Goal: Task Accomplishment & Management: Manage account settings

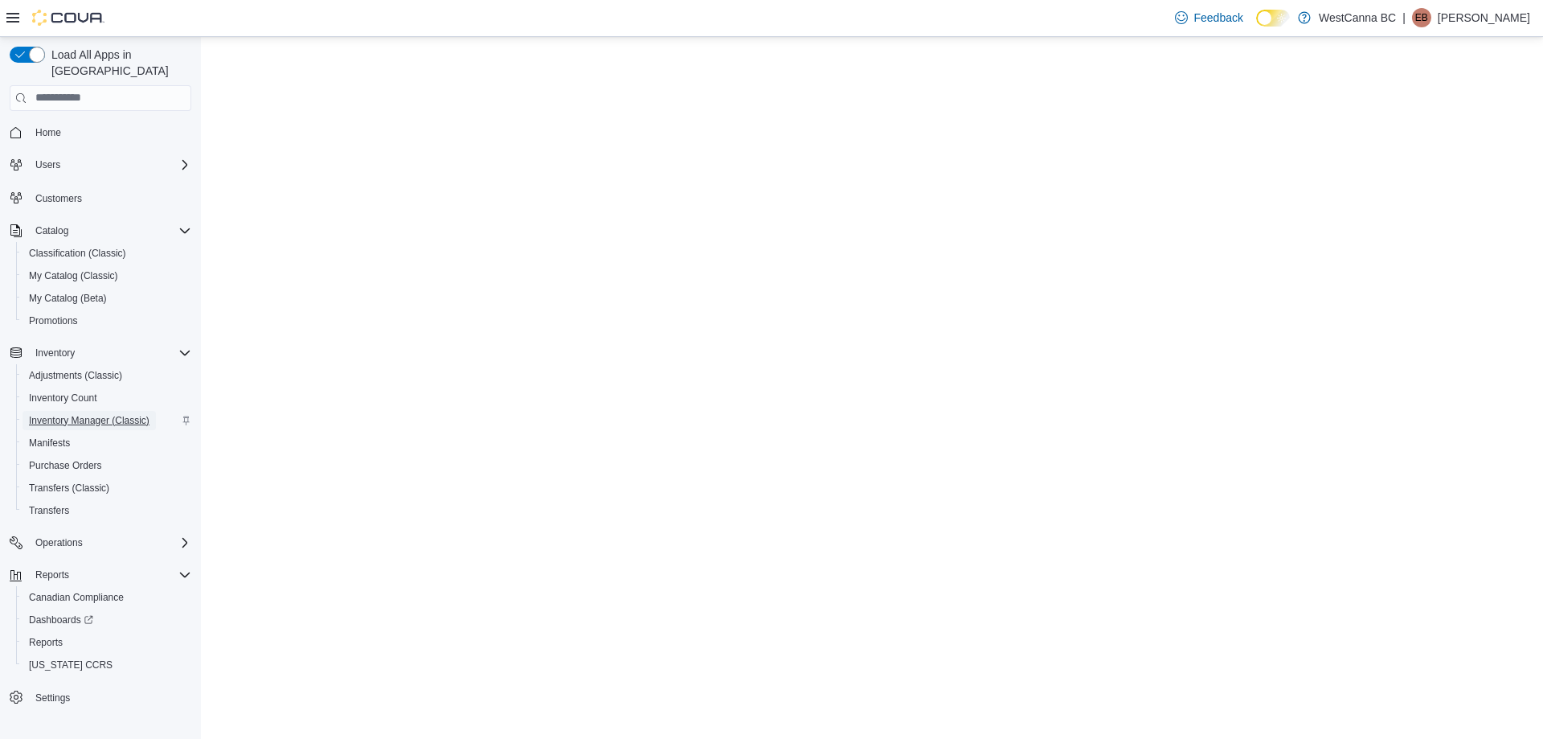
click at [95, 414] on span "Inventory Manager (Classic)" at bounding box center [89, 420] width 121 height 13
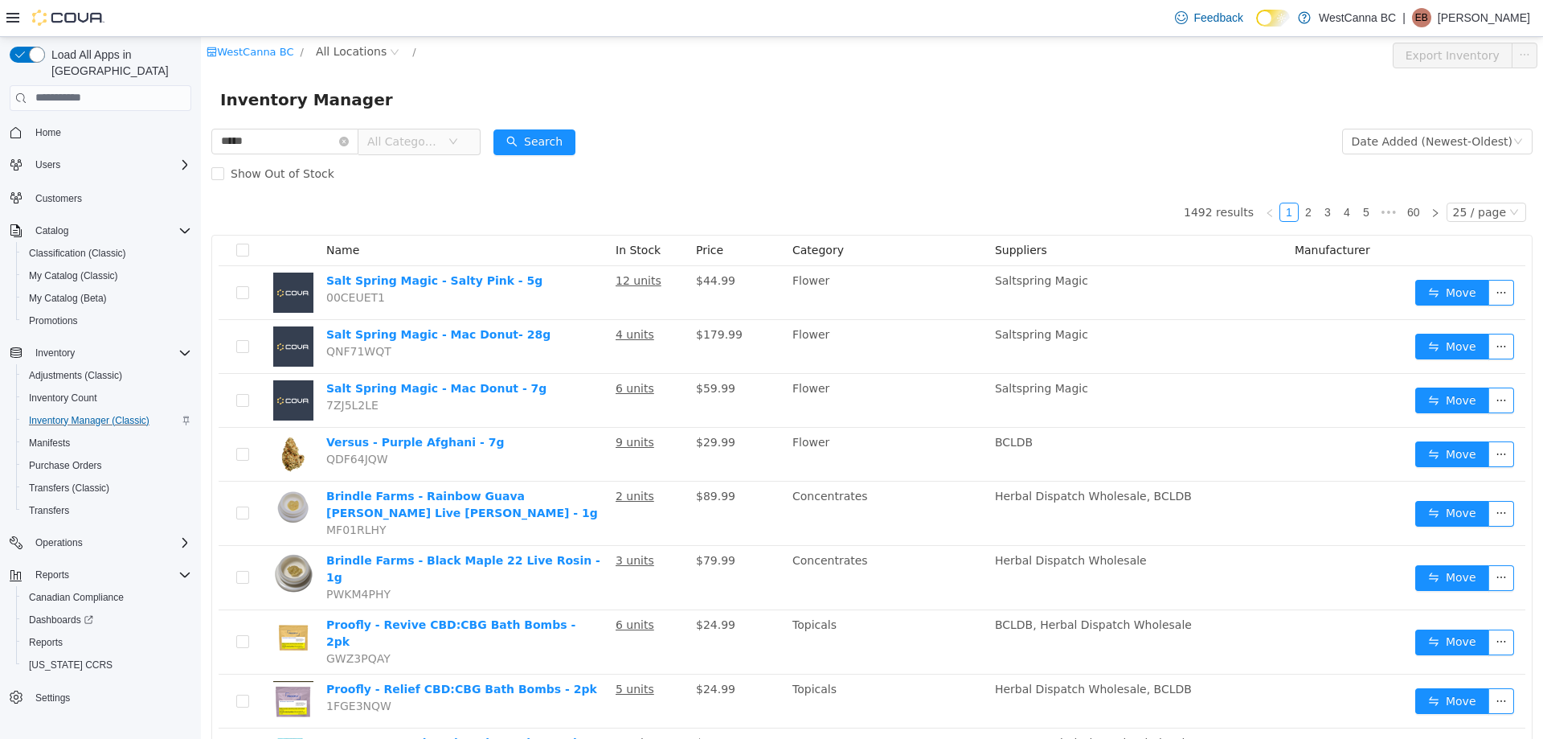
type input "*****"
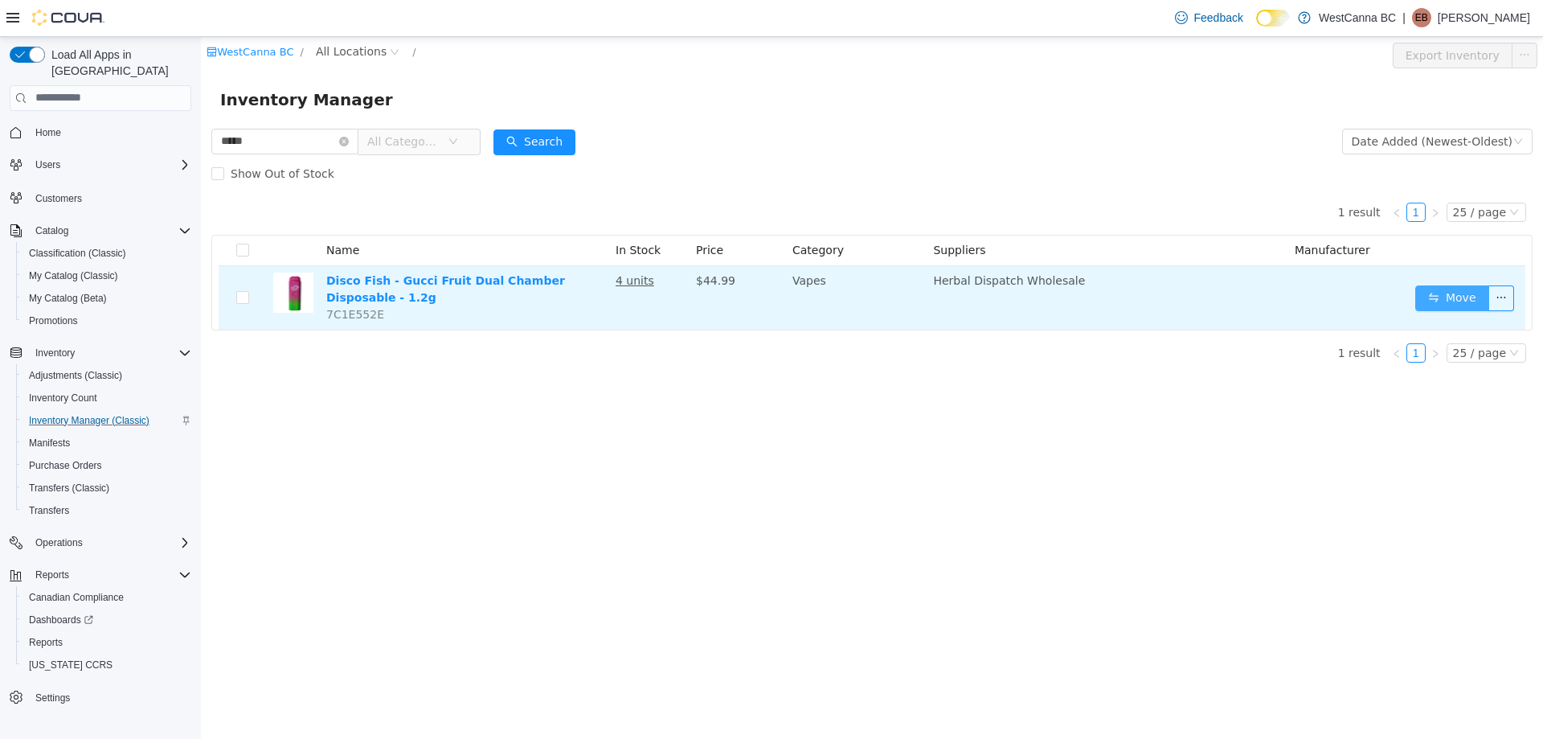
click at [1446, 288] on button "Move" at bounding box center [1453, 298] width 74 height 26
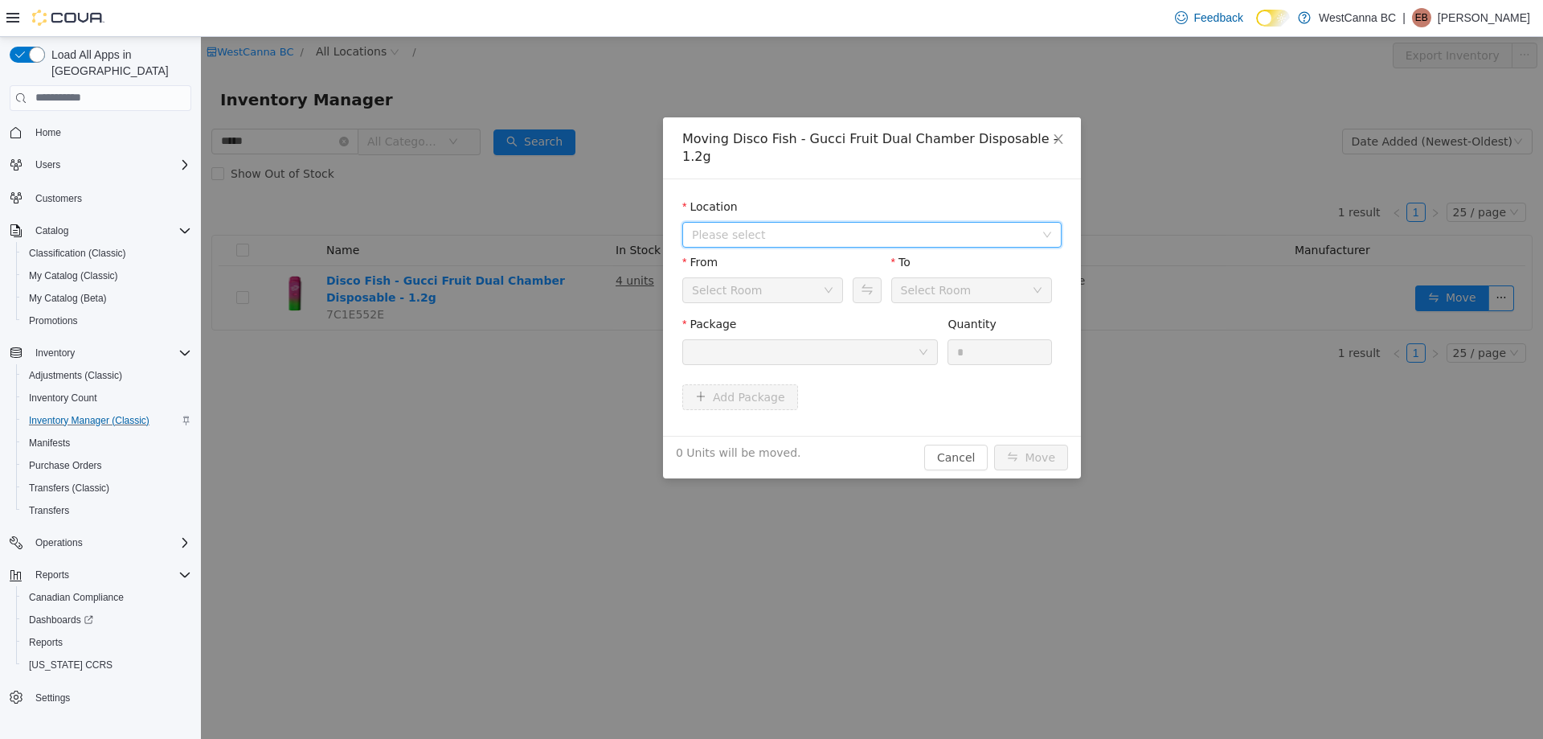
click at [800, 226] on span "Please select" at bounding box center [863, 234] width 342 height 16
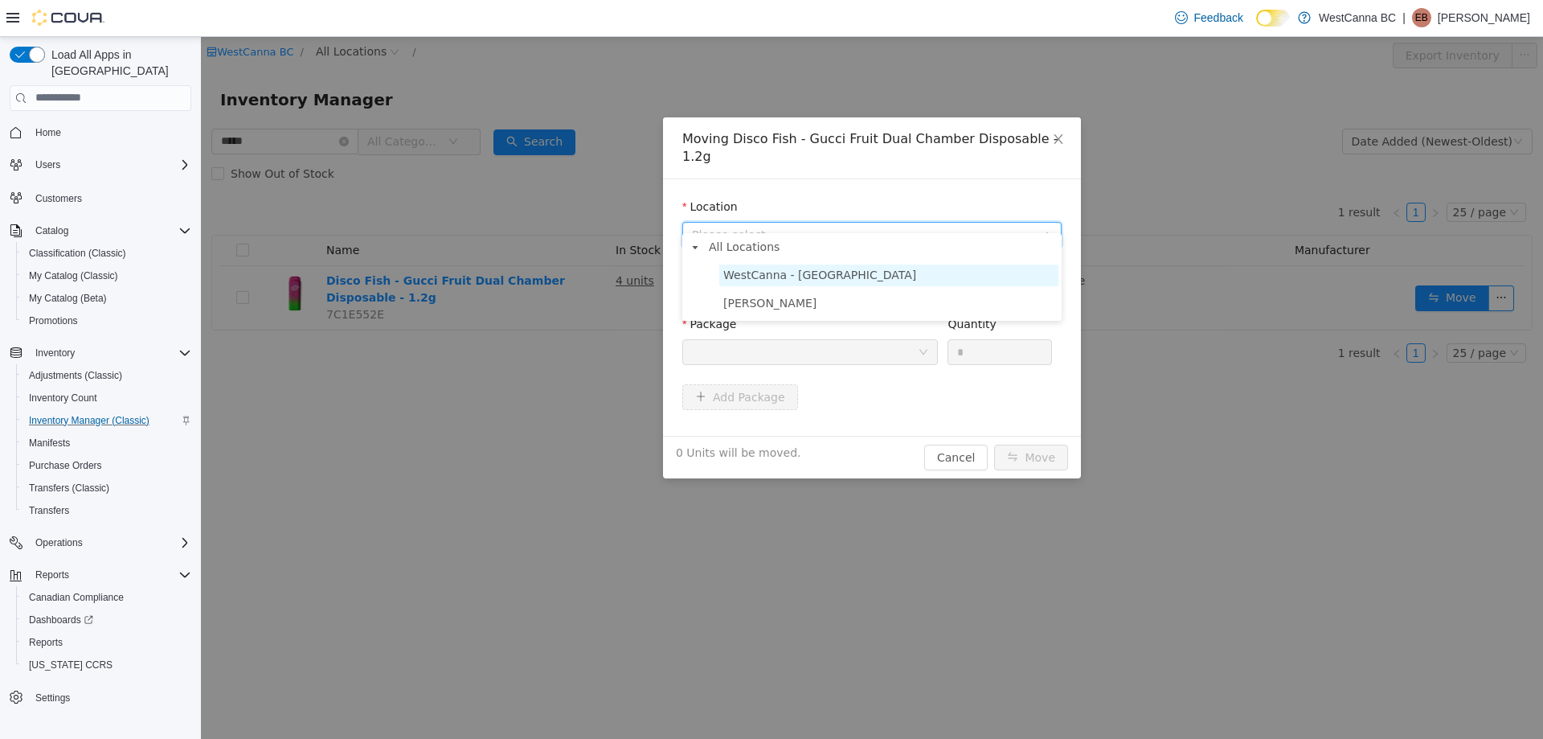
click at [805, 272] on span "WestCanna - [GEOGRAPHIC_DATA]" at bounding box center [819, 274] width 193 height 13
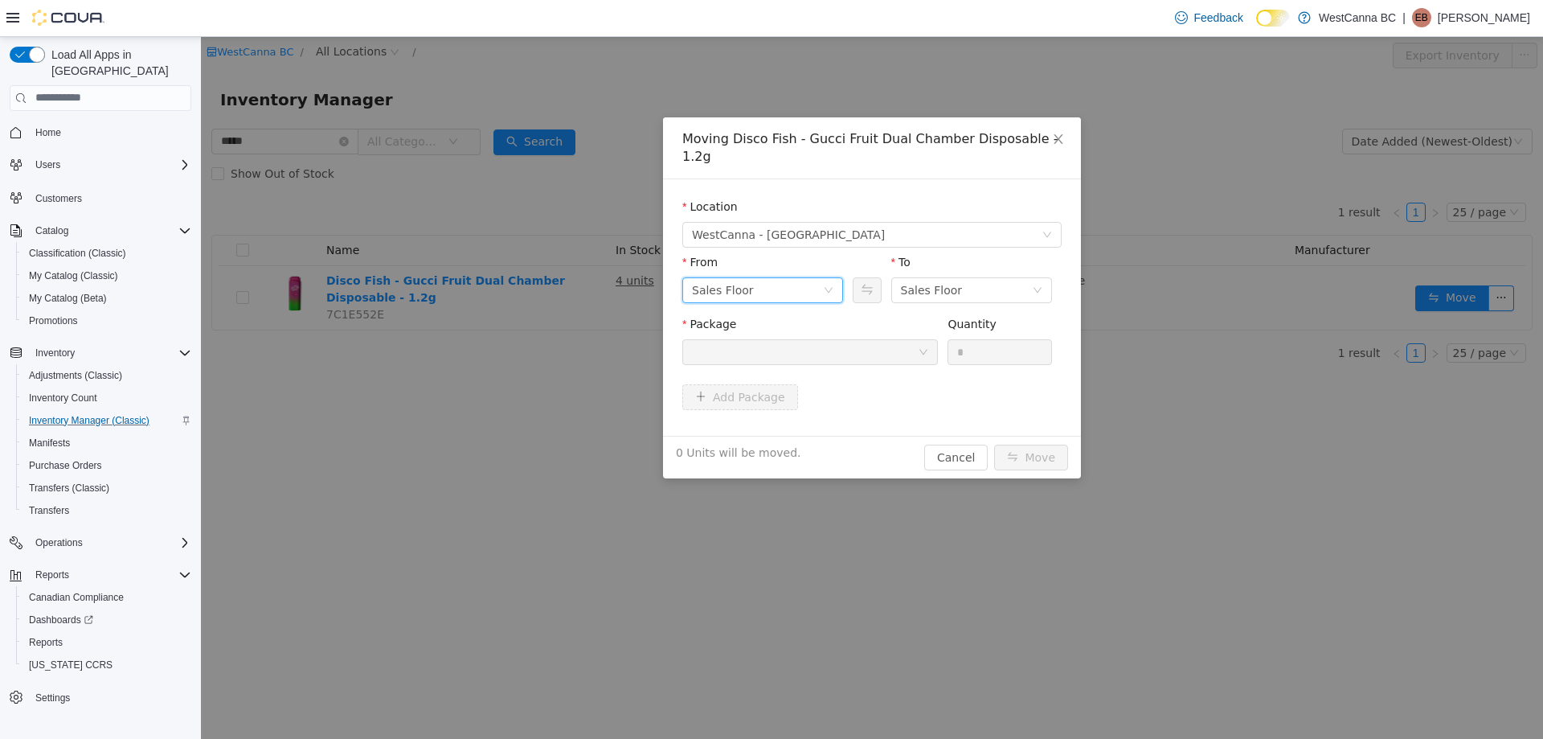
click at [805, 277] on div "Sales Floor" at bounding box center [757, 289] width 131 height 24
click at [961, 277] on div "Sales Floor" at bounding box center [966, 289] width 131 height 24
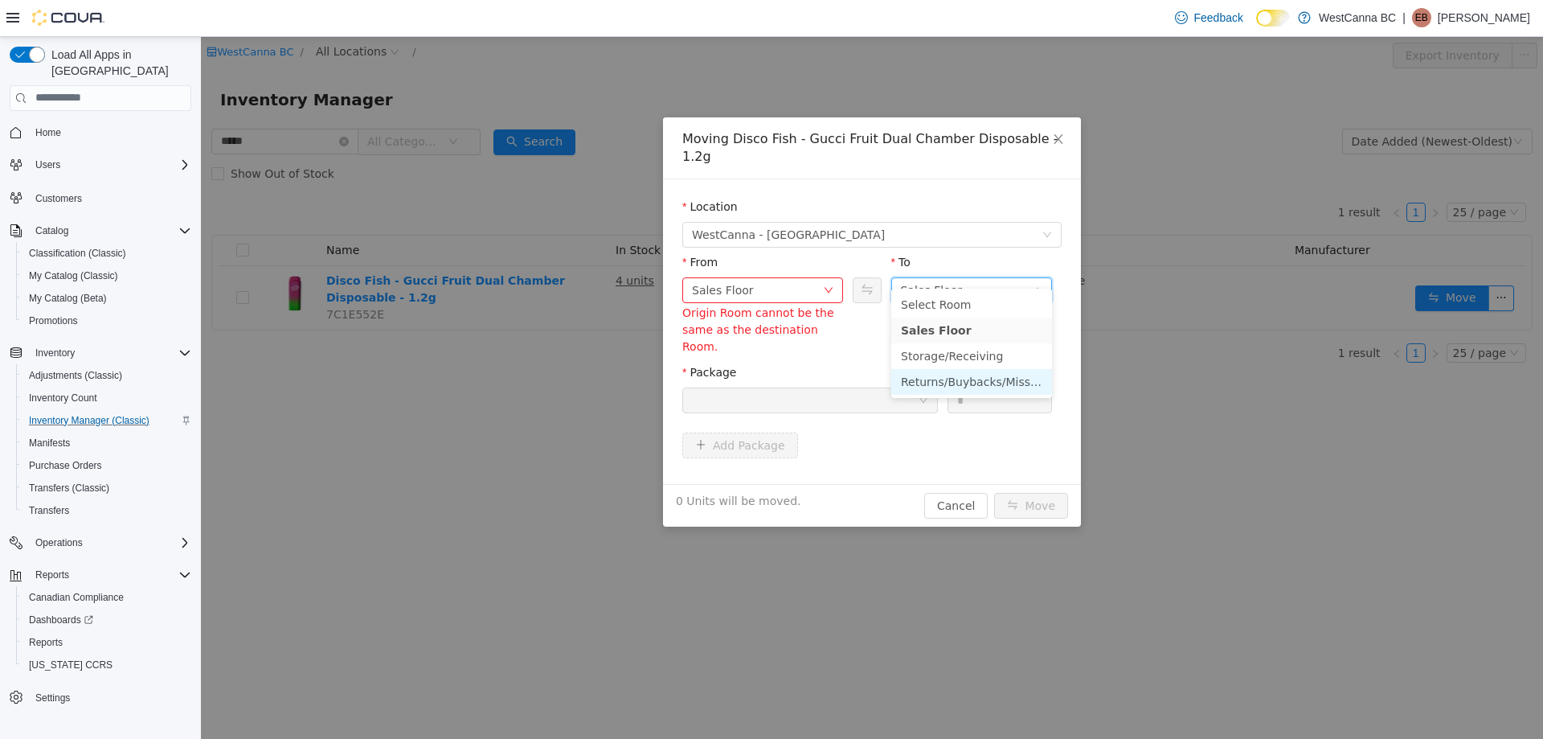
click at [941, 379] on li "Returns/Buybacks/Missing" at bounding box center [971, 381] width 161 height 26
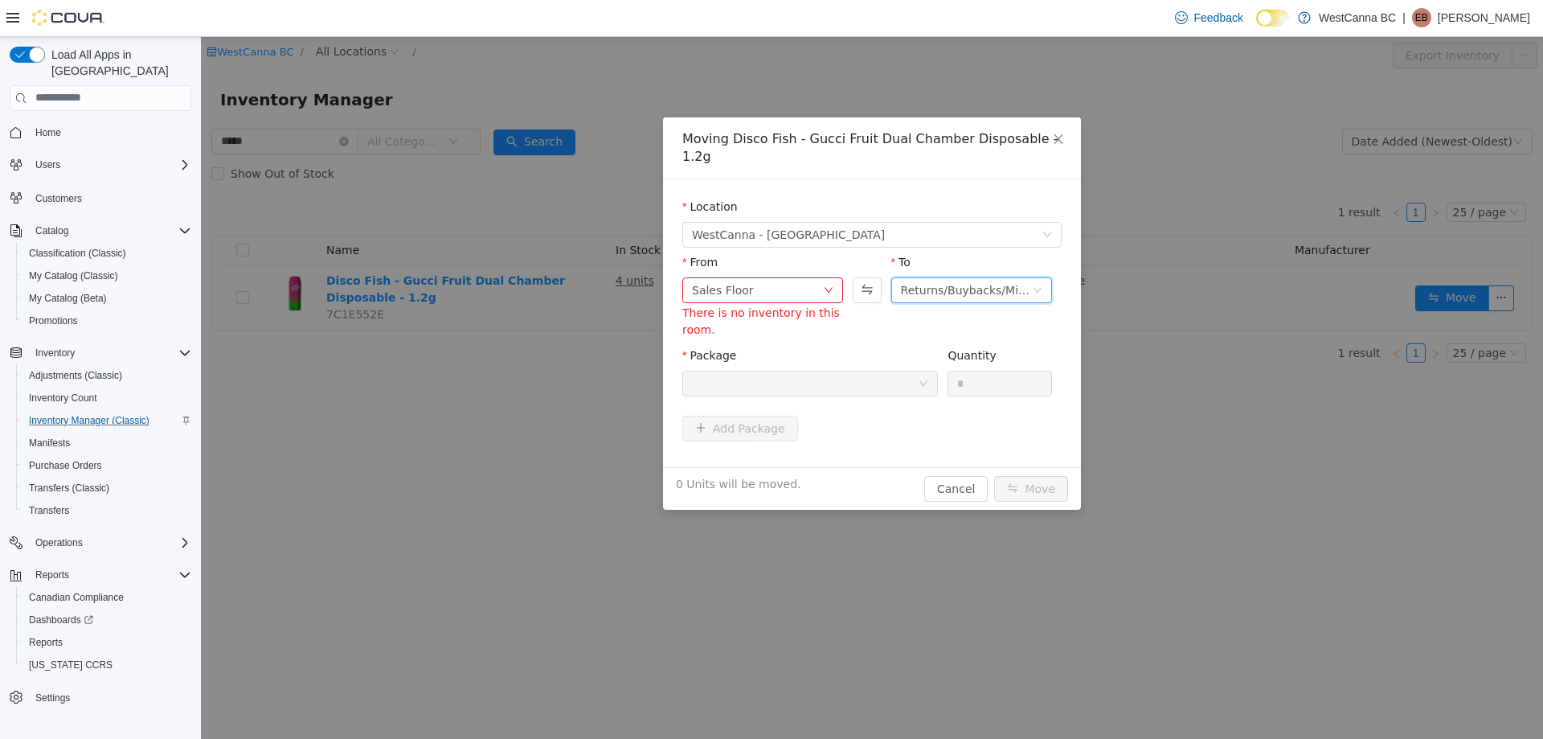
click at [883, 373] on div at bounding box center [805, 383] width 226 height 24
click at [791, 277] on div "Sales Floor" at bounding box center [757, 289] width 131 height 24
click at [950, 475] on button "Cancel" at bounding box center [956, 488] width 64 height 26
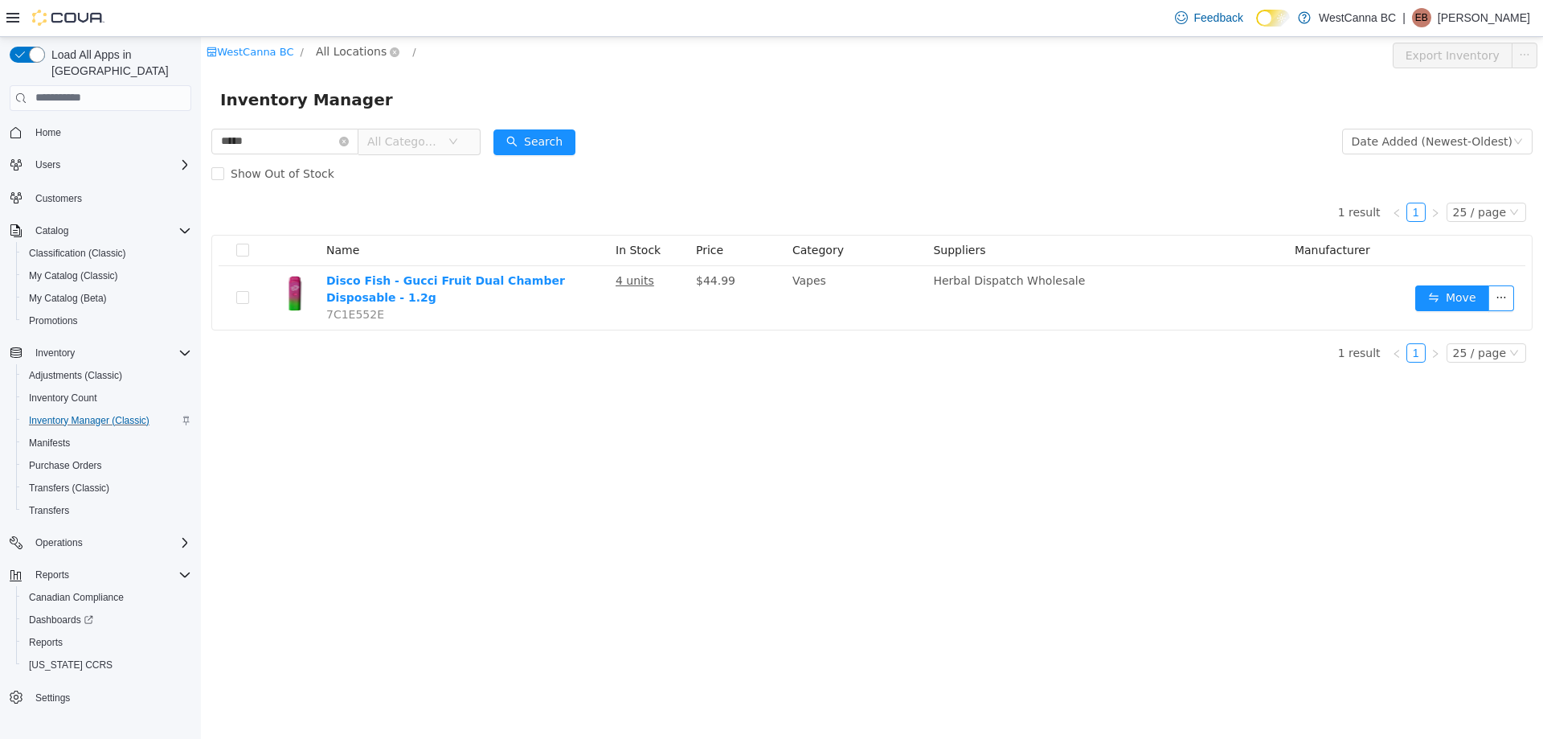
click at [363, 54] on span "All Locations" at bounding box center [351, 51] width 71 height 18
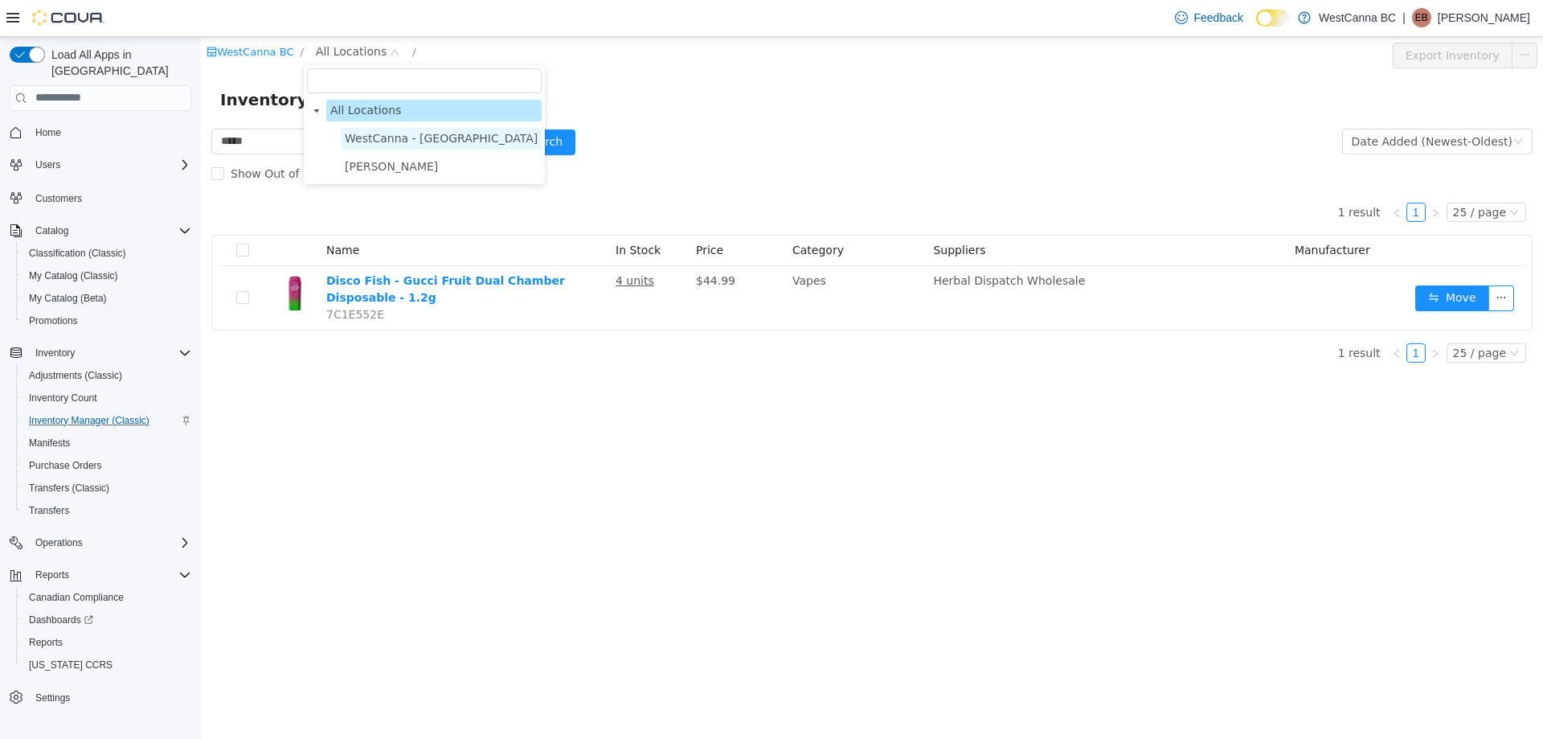
click at [387, 127] on span "WestCanna - [GEOGRAPHIC_DATA]" at bounding box center [441, 138] width 201 height 22
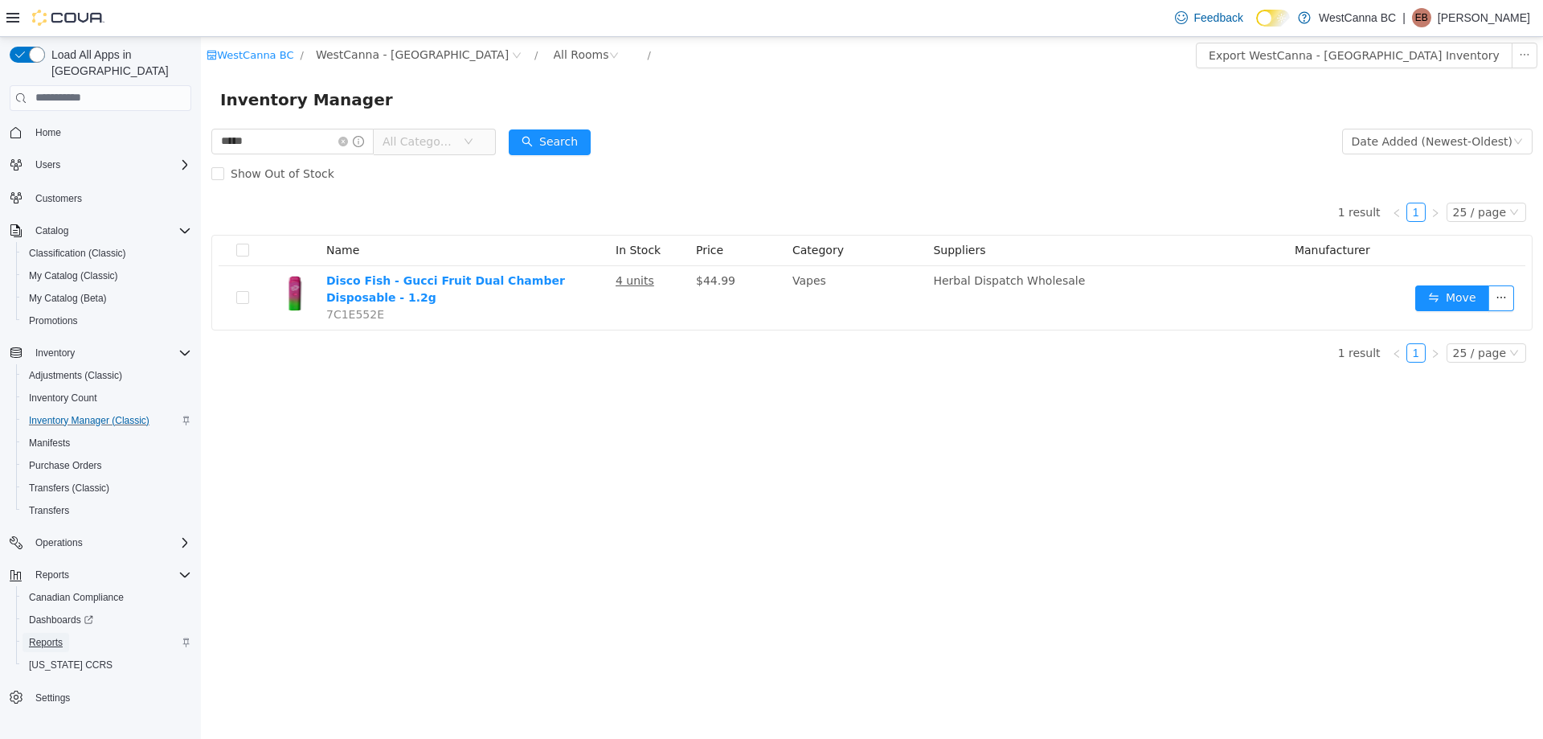
click at [55, 636] on span "Reports" at bounding box center [46, 642] width 34 height 13
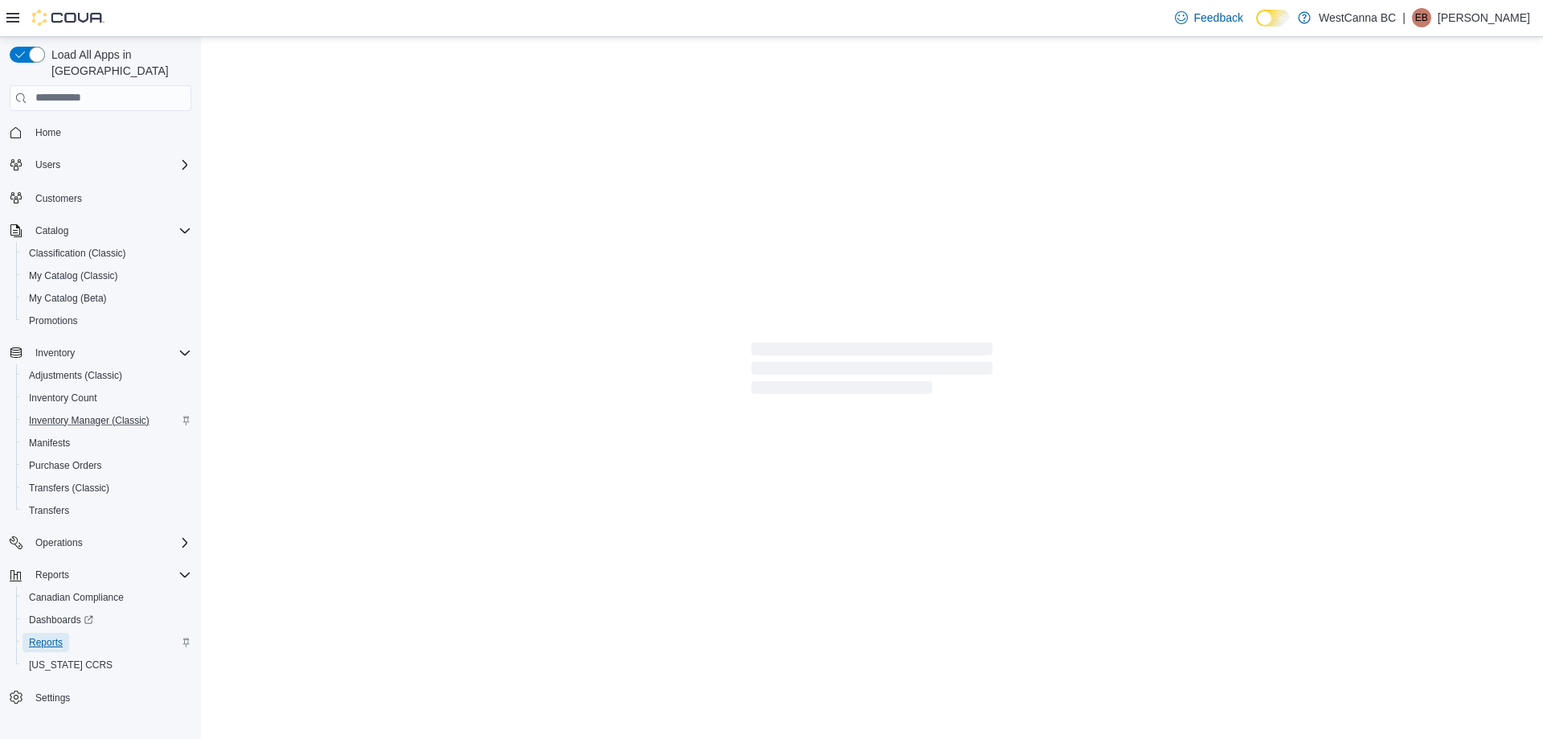
click at [39, 636] on span "Reports" at bounding box center [46, 642] width 34 height 13
